Goal: Task Accomplishment & Management: Manage account settings

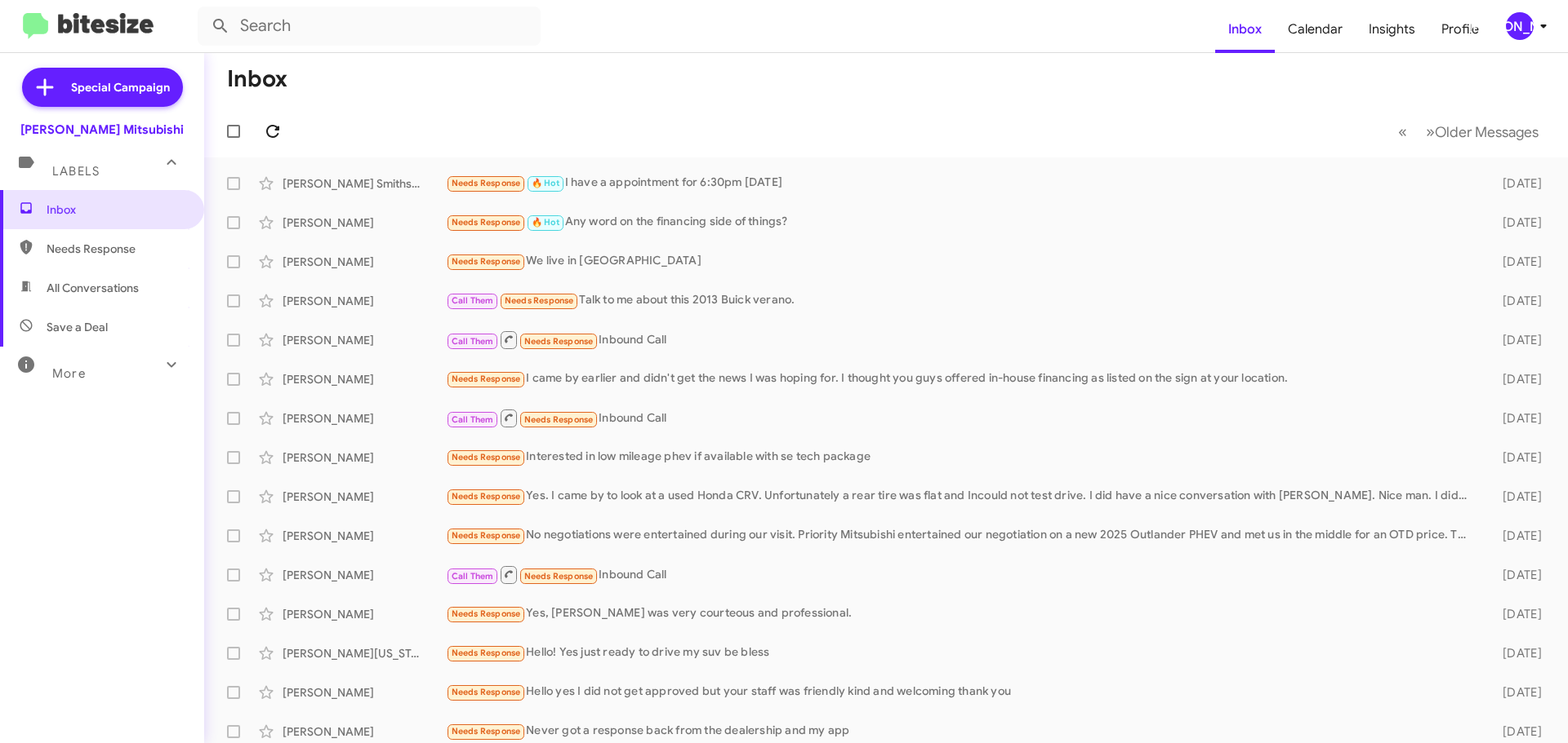
click at [283, 130] on mat-toolbar-row "« Previous » Next Older Messages" at bounding box center [885, 131] width 1363 height 53
click at [282, 129] on span at bounding box center [272, 131] width 33 height 19
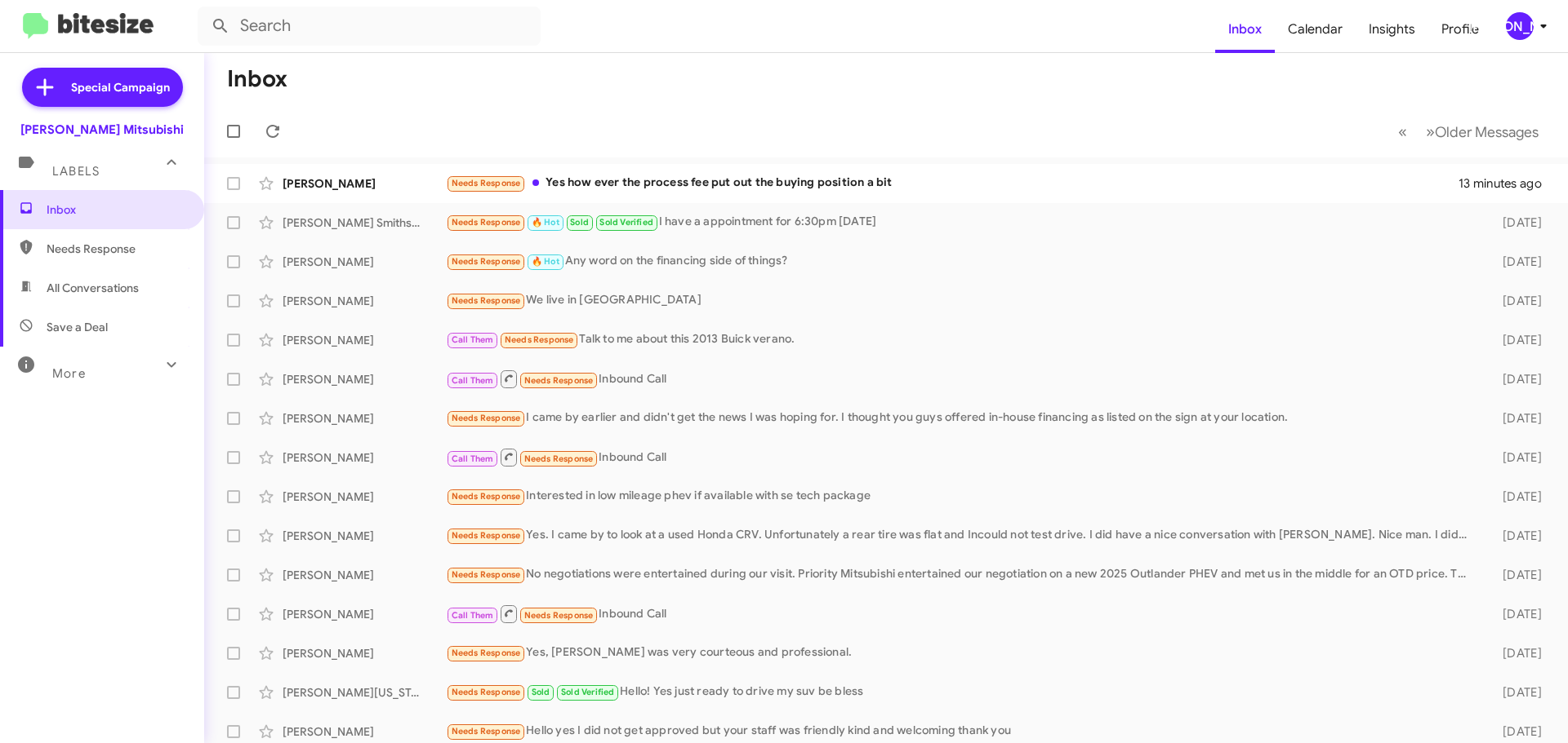
click at [1505, 21] on div "[PERSON_NAME]" at bounding box center [1519, 26] width 28 height 28
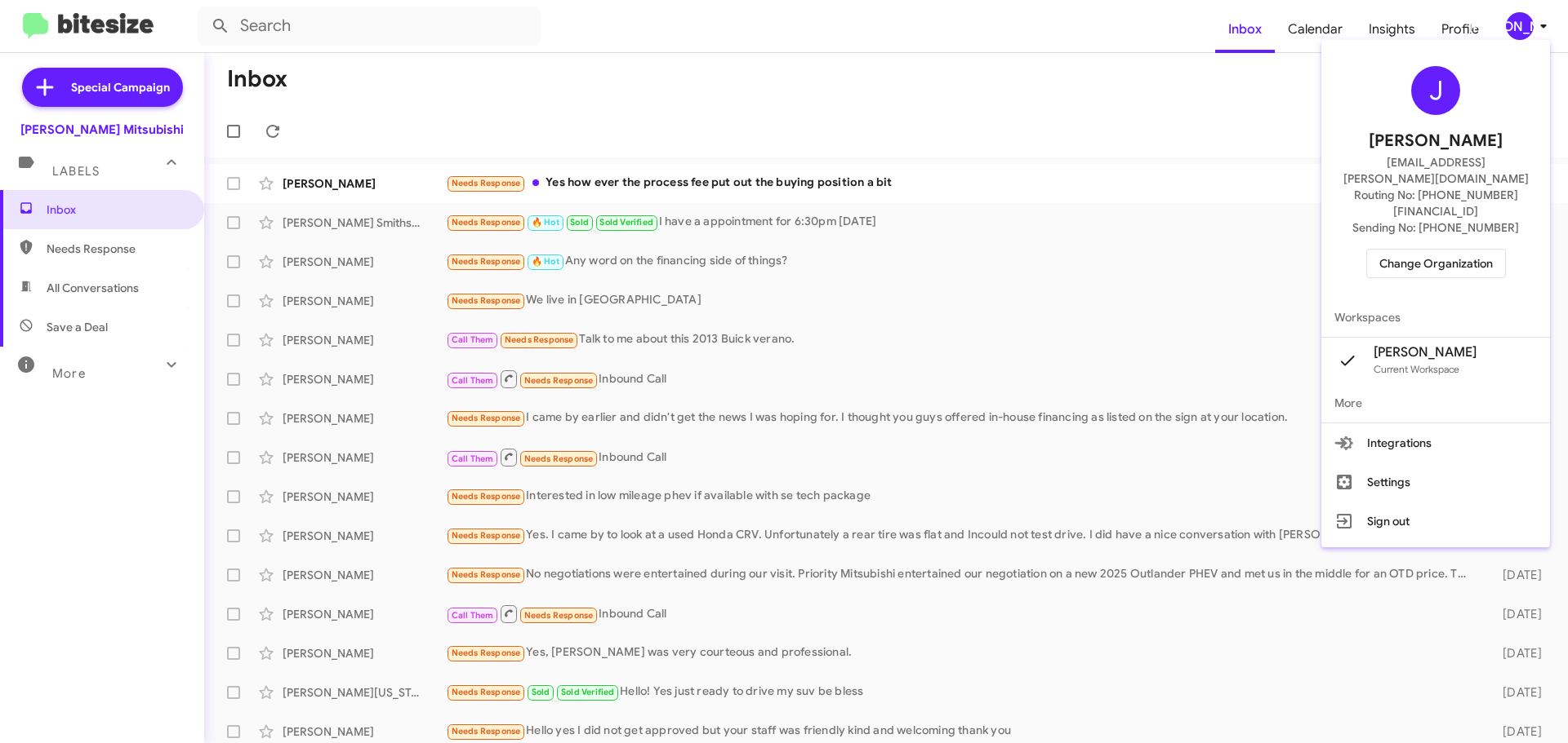
click at [1439, 215] on div "J Jasmin Allen jasmin.allen@banisterjeep.com Routing No: +1 (757) 890-8800 Send…" at bounding box center [1435, 172] width 229 height 251
click at [1439, 250] on span "Change Organization" at bounding box center [1436, 263] width 114 height 28
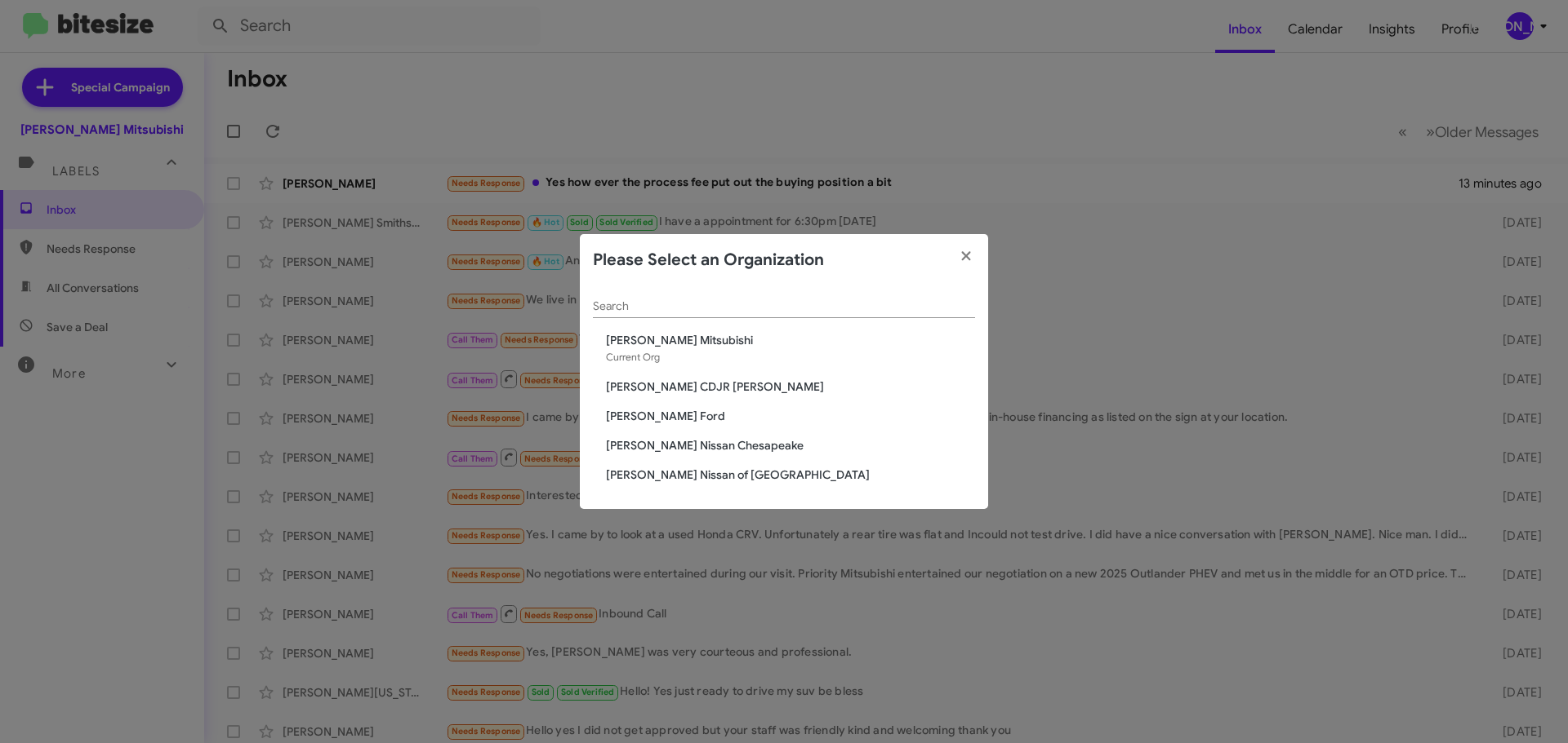
click at [676, 390] on span "[PERSON_NAME] CDJR [PERSON_NAME]" at bounding box center [790, 387] width 369 height 17
